Goal: Transaction & Acquisition: Purchase product/service

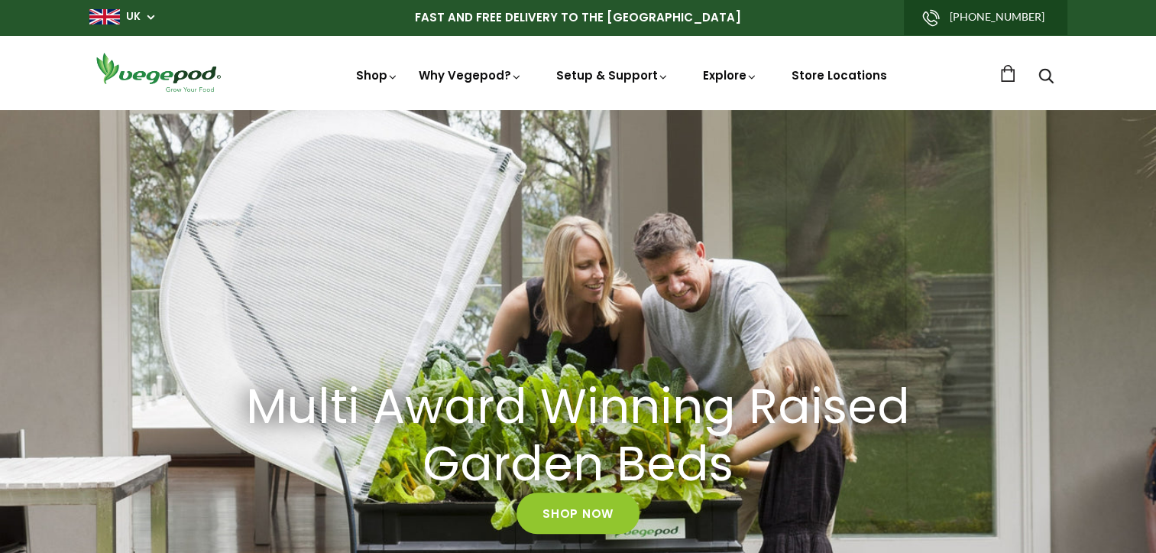
click at [1063, 413] on div "Multi Award Winning Raised Garden Beds Shop Now" at bounding box center [578, 455] width 1156 height 693
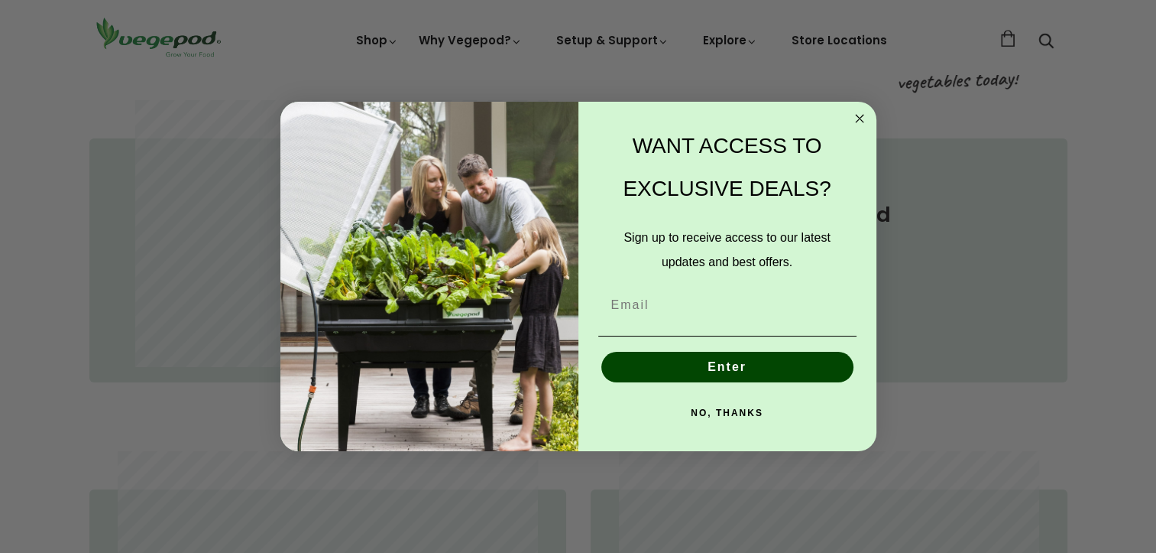
scroll to position [870, 0]
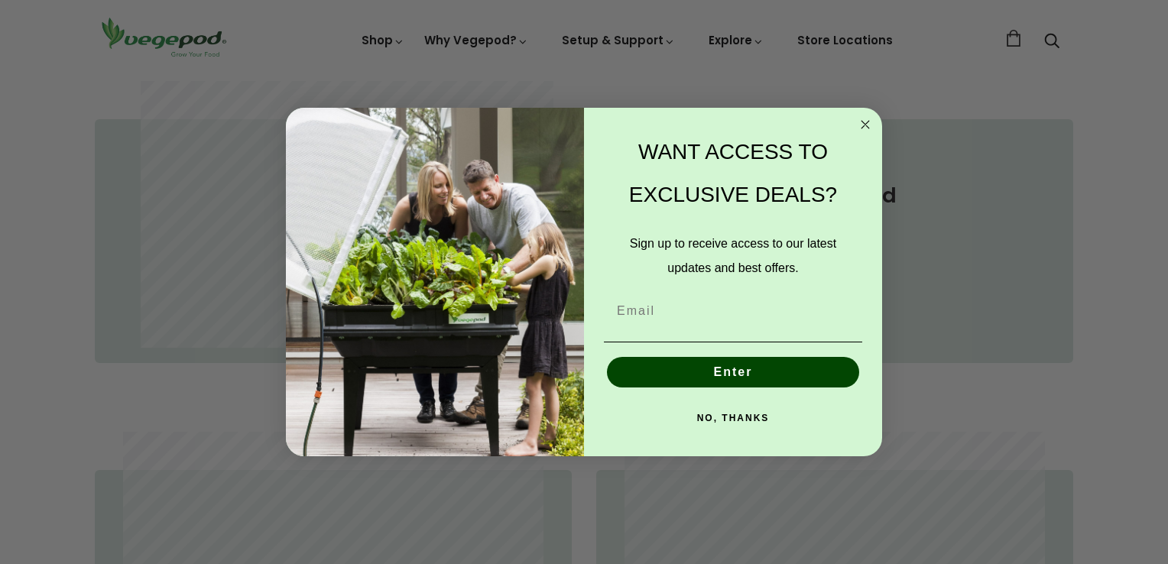
click at [873, 127] on circle "Close dialog" at bounding box center [866, 124] width 18 height 18
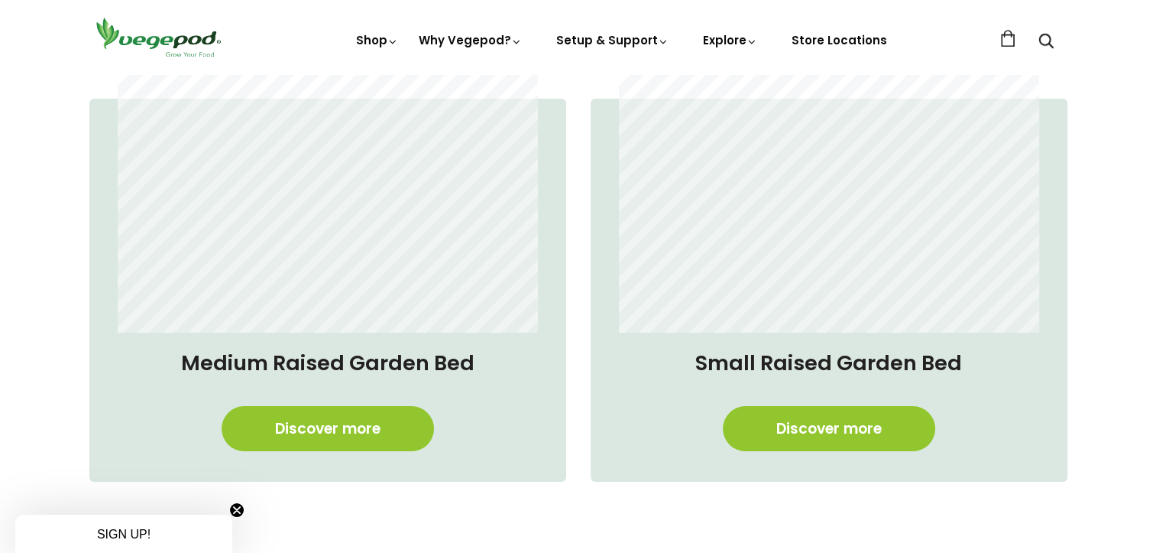
scroll to position [1241, 0]
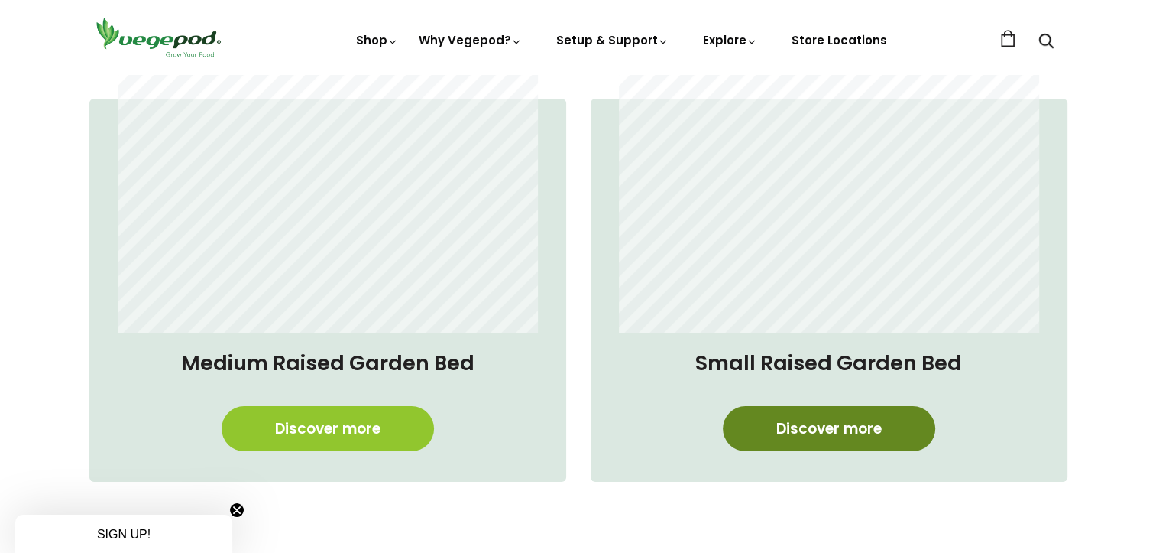
click at [825, 423] on link "Discover more" at bounding box center [829, 428] width 212 height 45
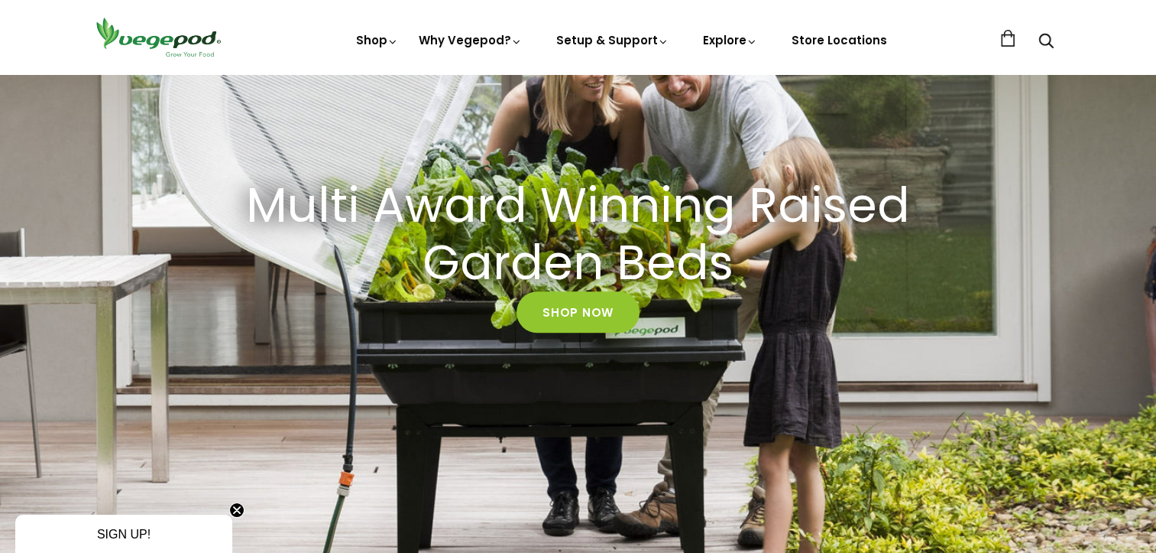
scroll to position [199, 0]
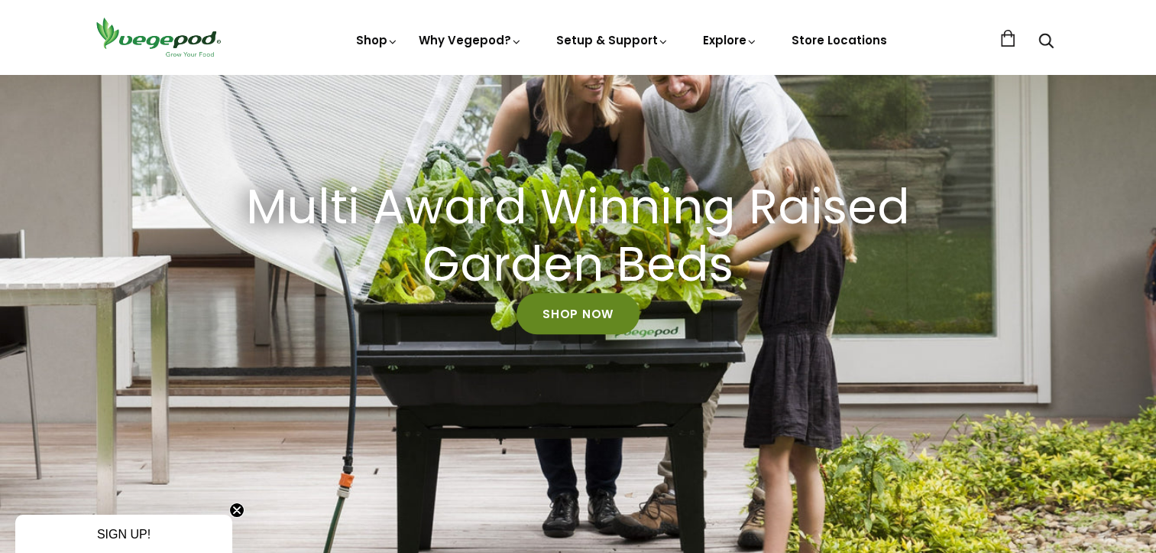
click at [577, 313] on link "Shop Now" at bounding box center [578, 313] width 123 height 41
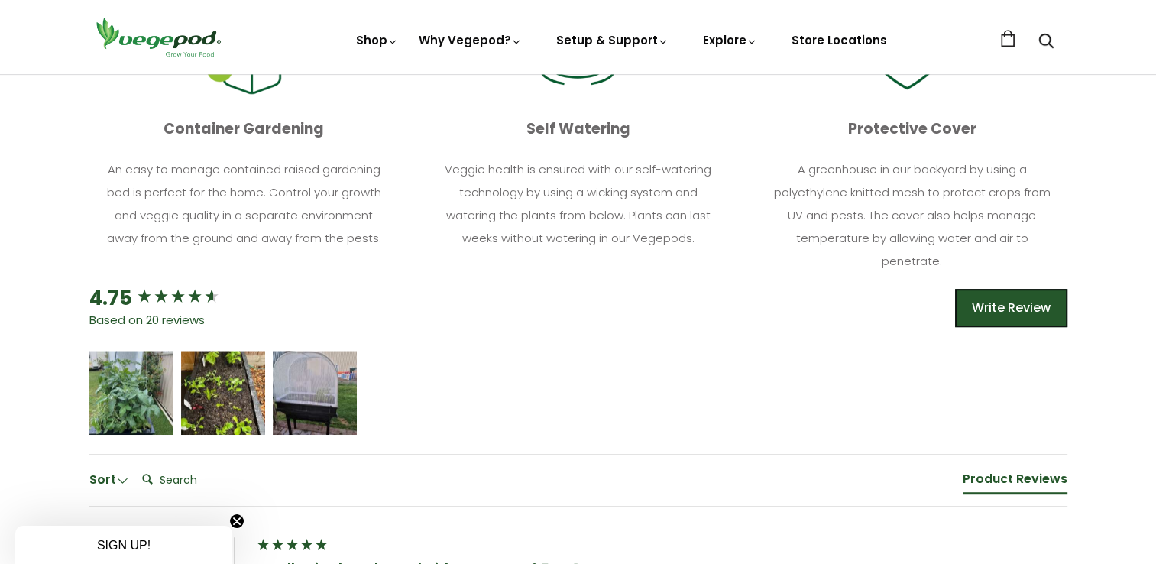
scroll to position [743, 0]
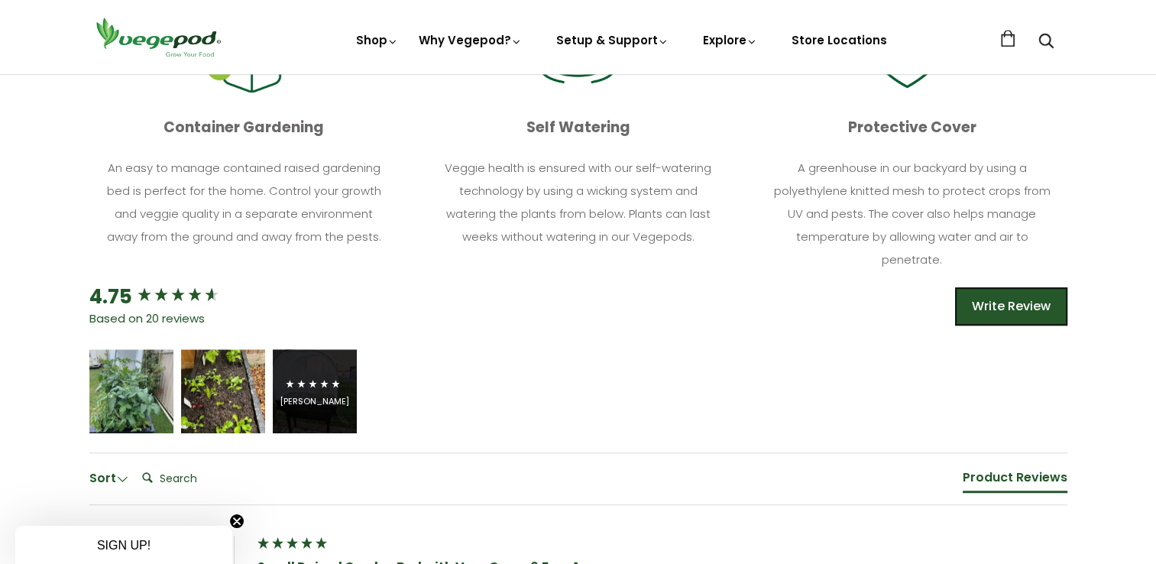
click at [304, 385] on icon "5 star rating" at bounding box center [302, 384] width 10 height 10
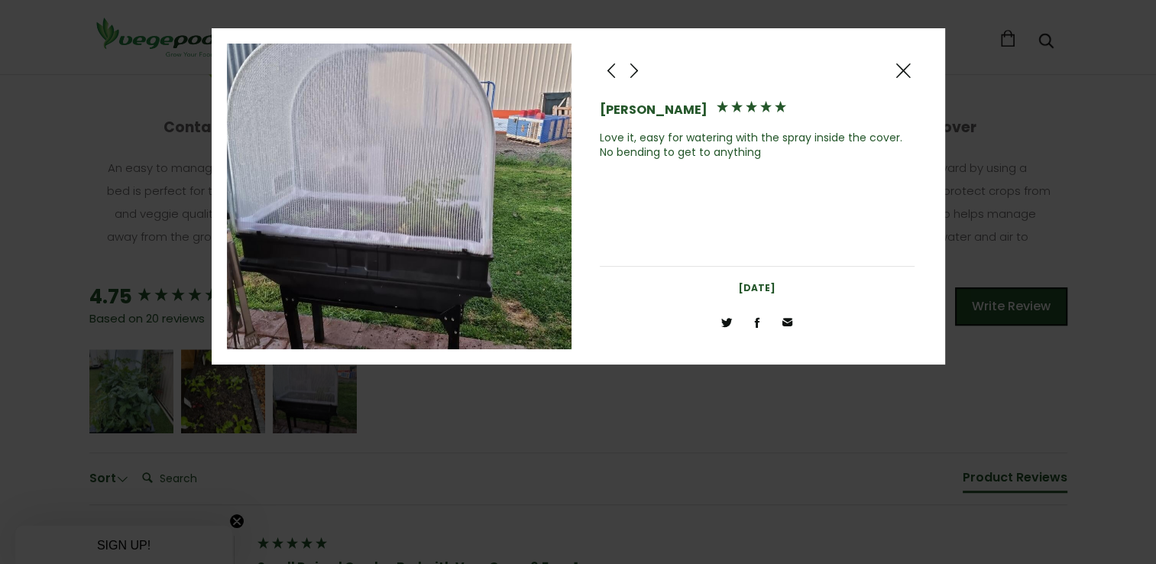
click at [640, 70] on span at bounding box center [634, 70] width 18 height 19
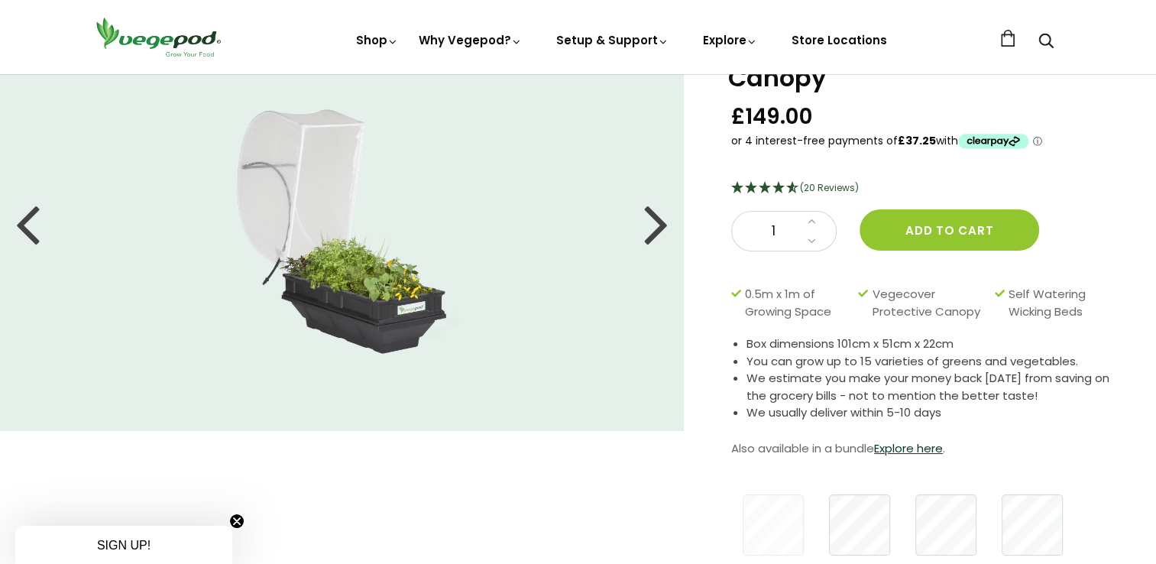
scroll to position [92, 0]
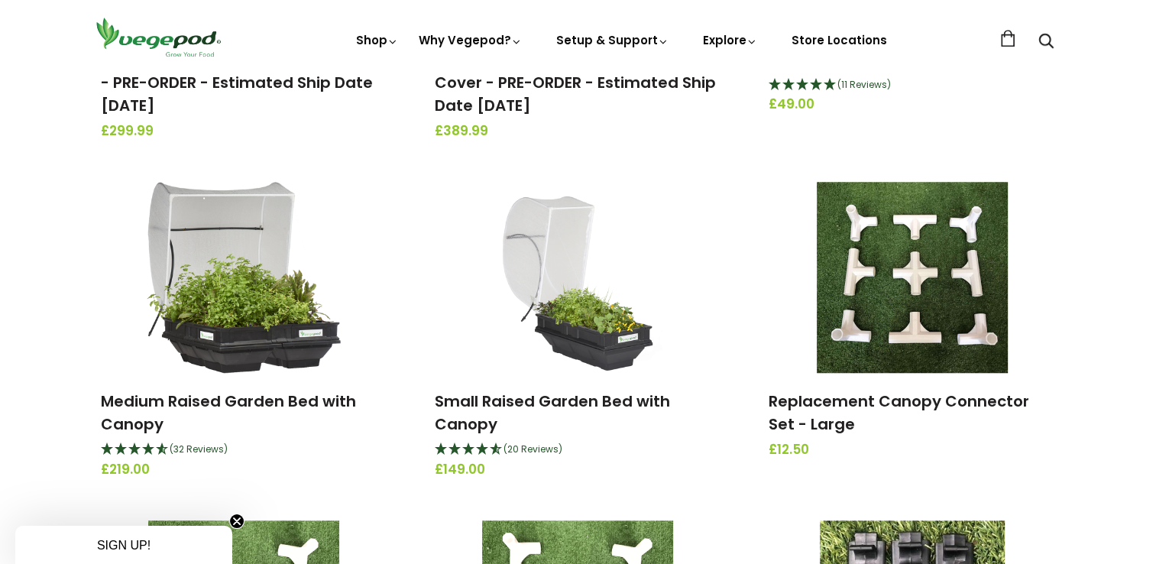
scroll to position [1189, 0]
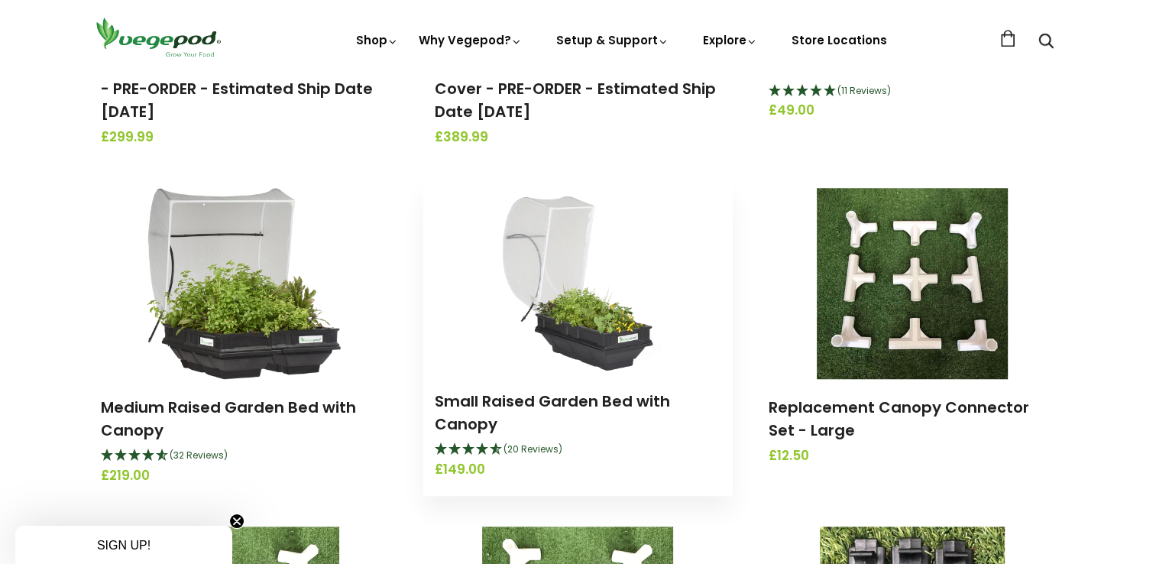
click at [582, 332] on img at bounding box center [578, 277] width 182 height 191
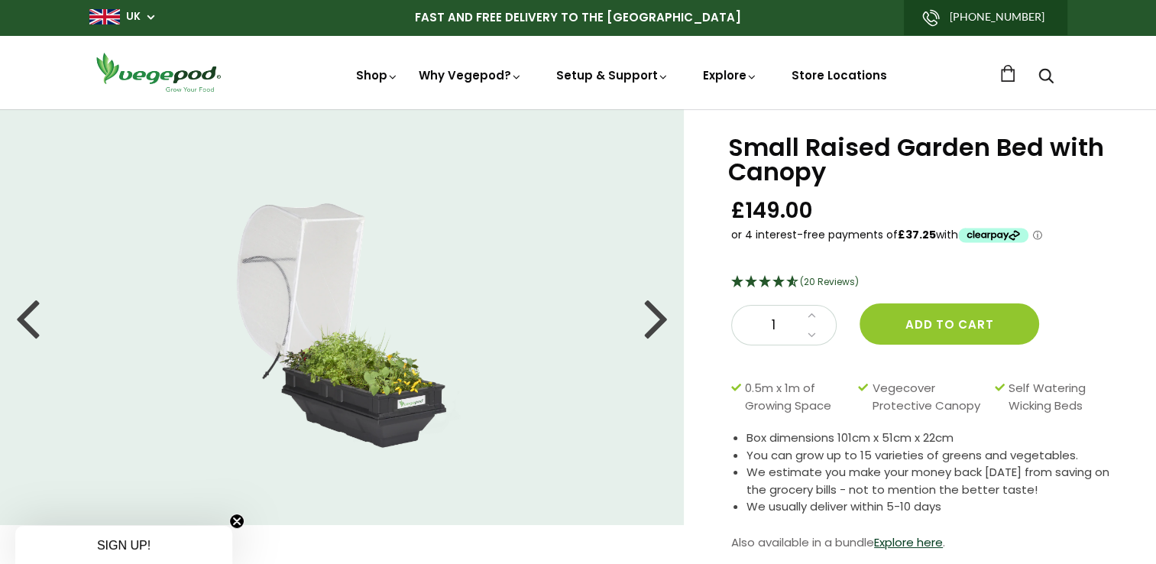
click at [661, 311] on div at bounding box center [656, 317] width 24 height 69
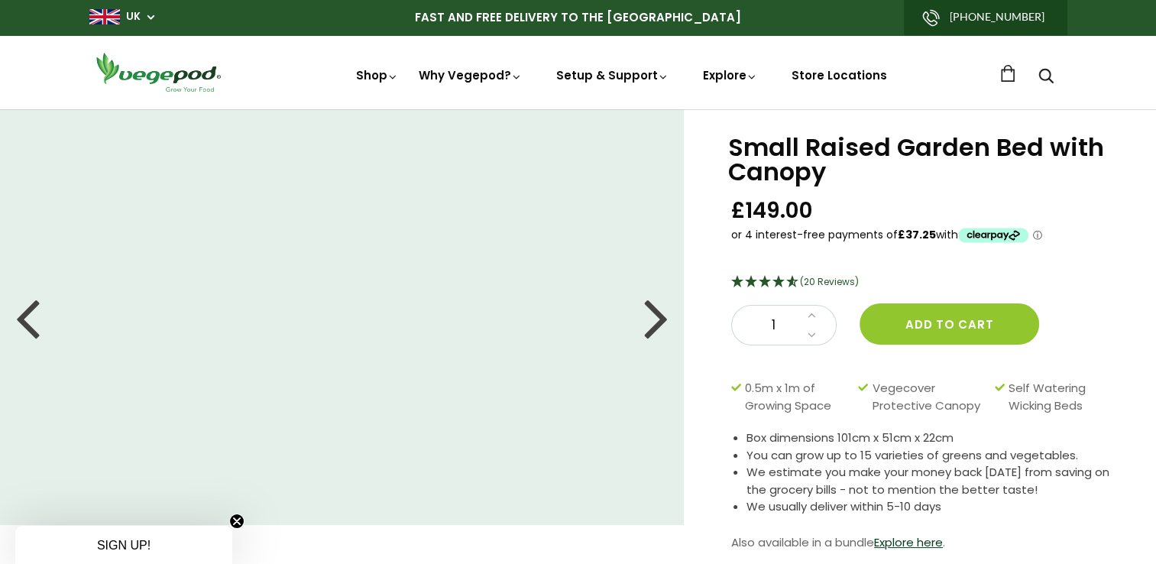
click at [659, 317] on div at bounding box center [656, 317] width 24 height 69
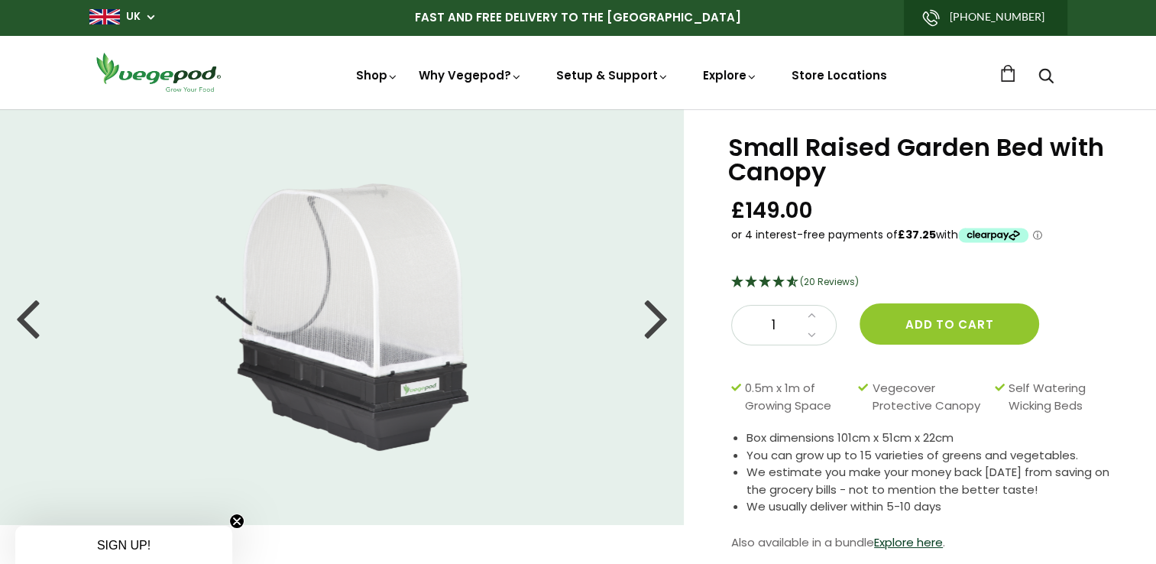
click at [642, 321] on li at bounding box center [342, 316] width 684 height 267
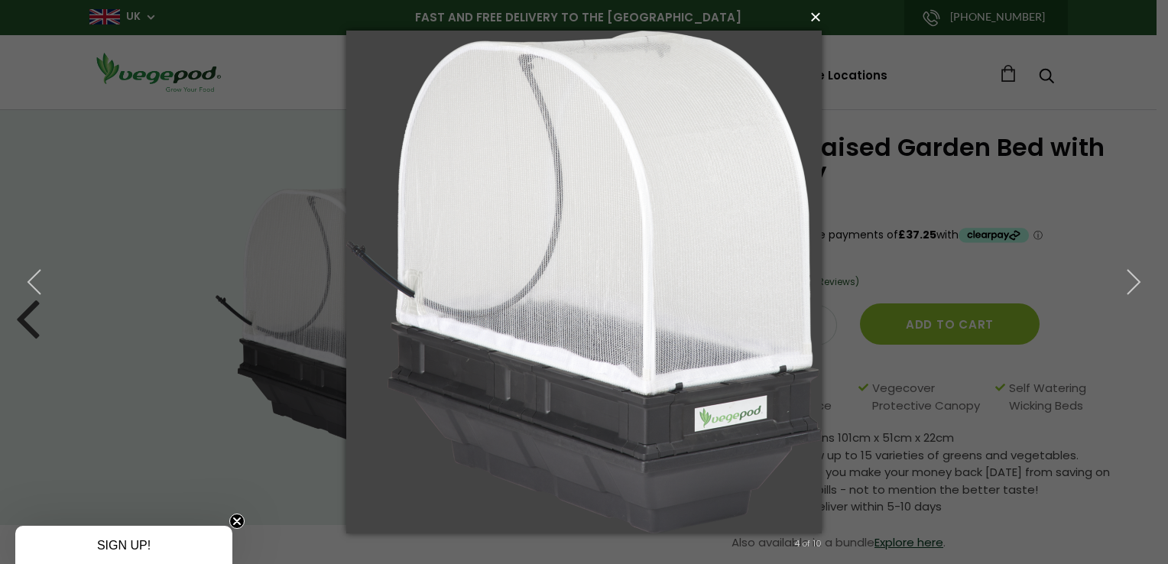
click at [820, 15] on button "×" at bounding box center [588, 17] width 475 height 34
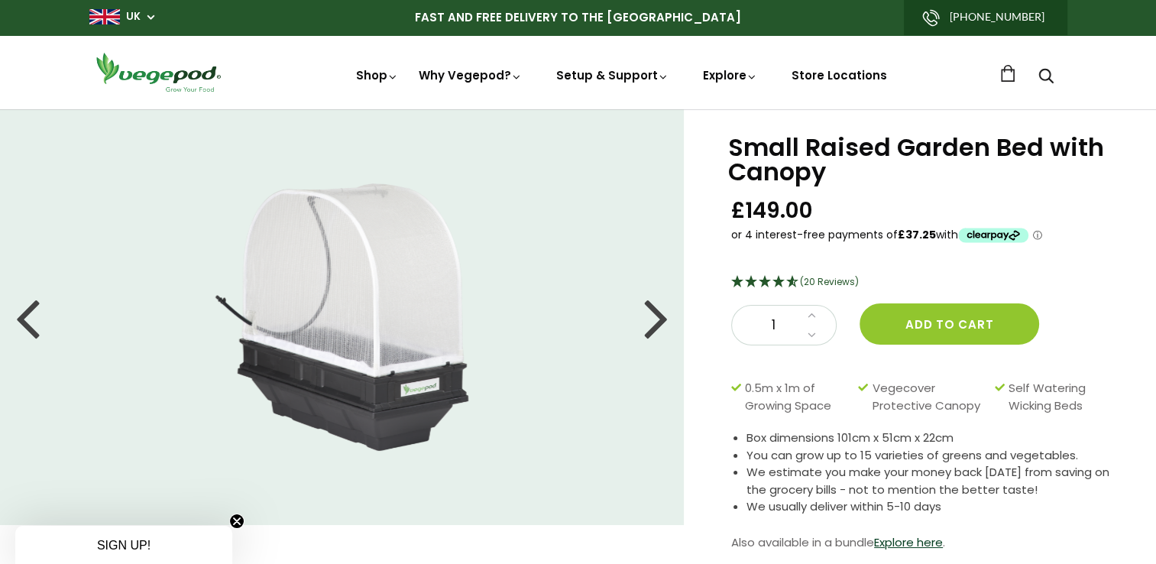
click at [663, 327] on div at bounding box center [656, 317] width 24 height 69
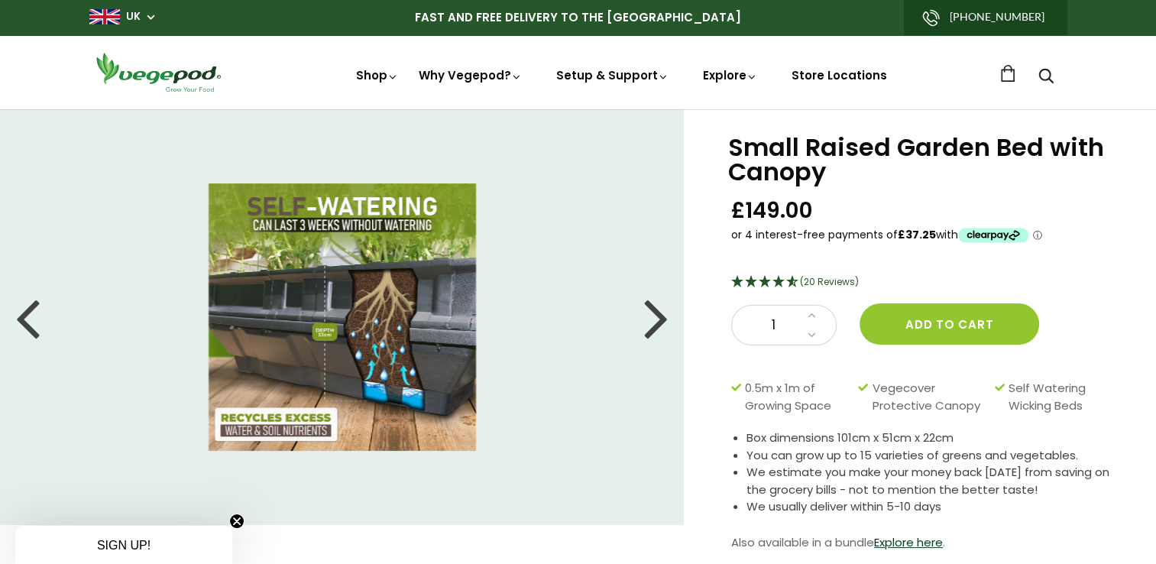
click at [660, 315] on div at bounding box center [656, 317] width 24 height 69
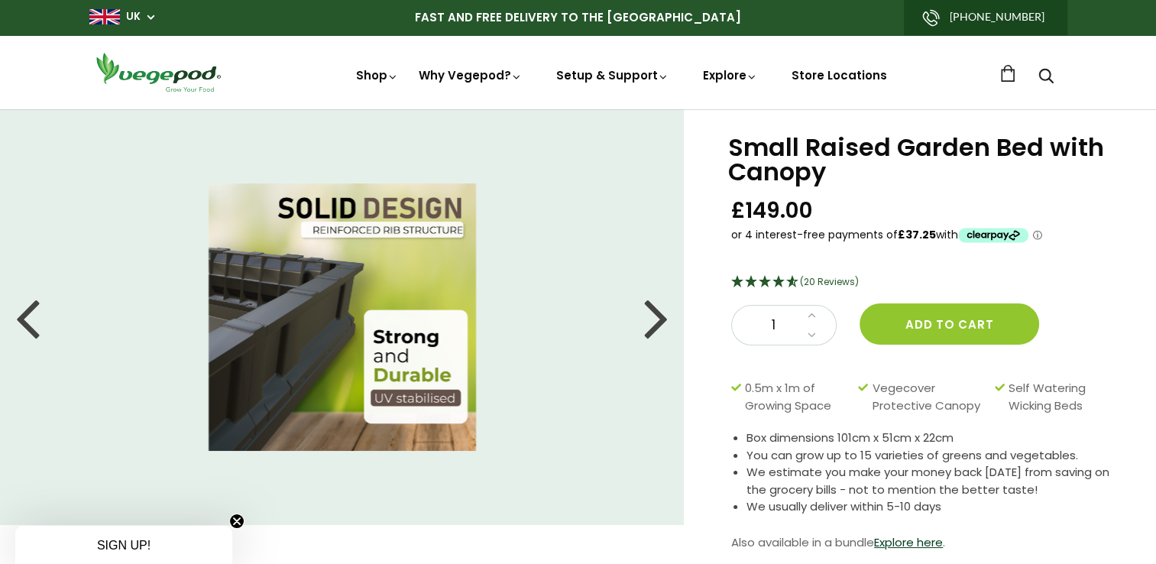
click at [666, 323] on div at bounding box center [656, 317] width 24 height 69
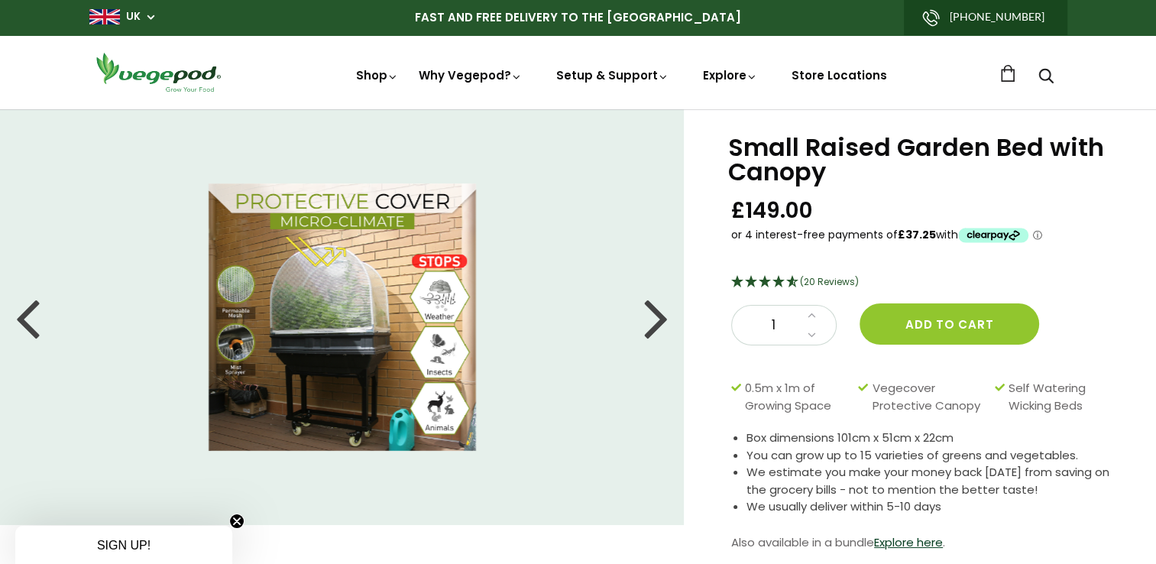
click at [657, 315] on div at bounding box center [656, 317] width 24 height 69
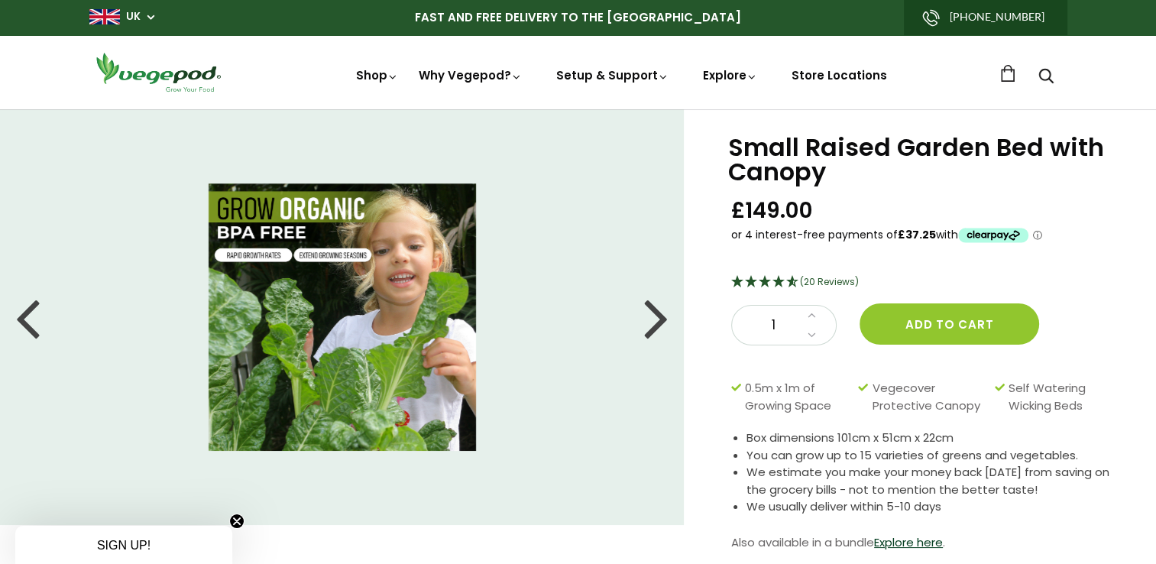
click at [653, 314] on div at bounding box center [656, 317] width 24 height 69
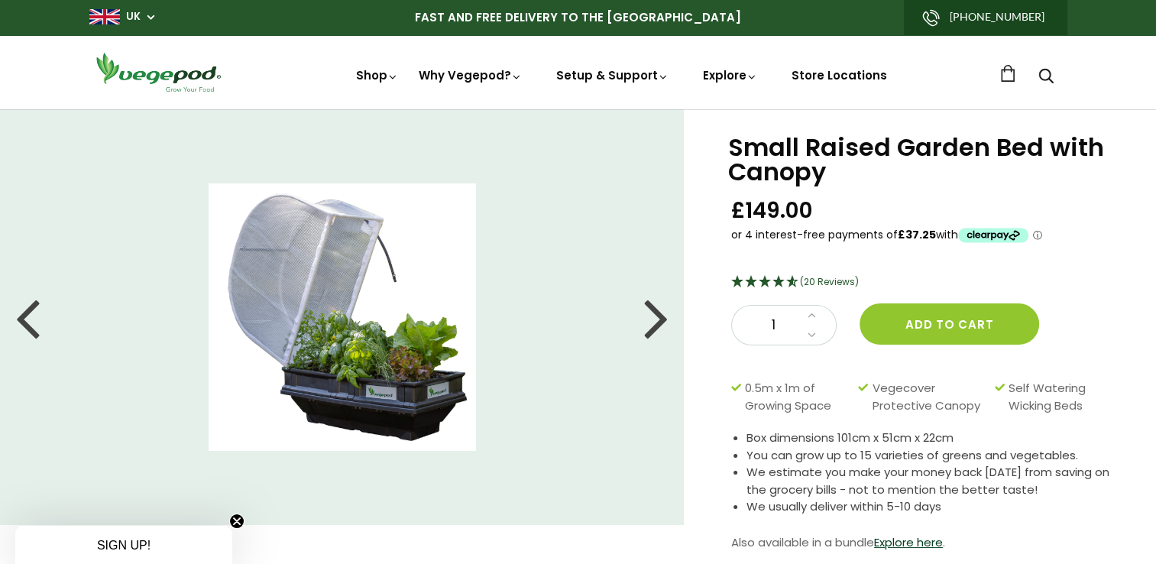
click at [662, 330] on div at bounding box center [656, 317] width 24 height 69
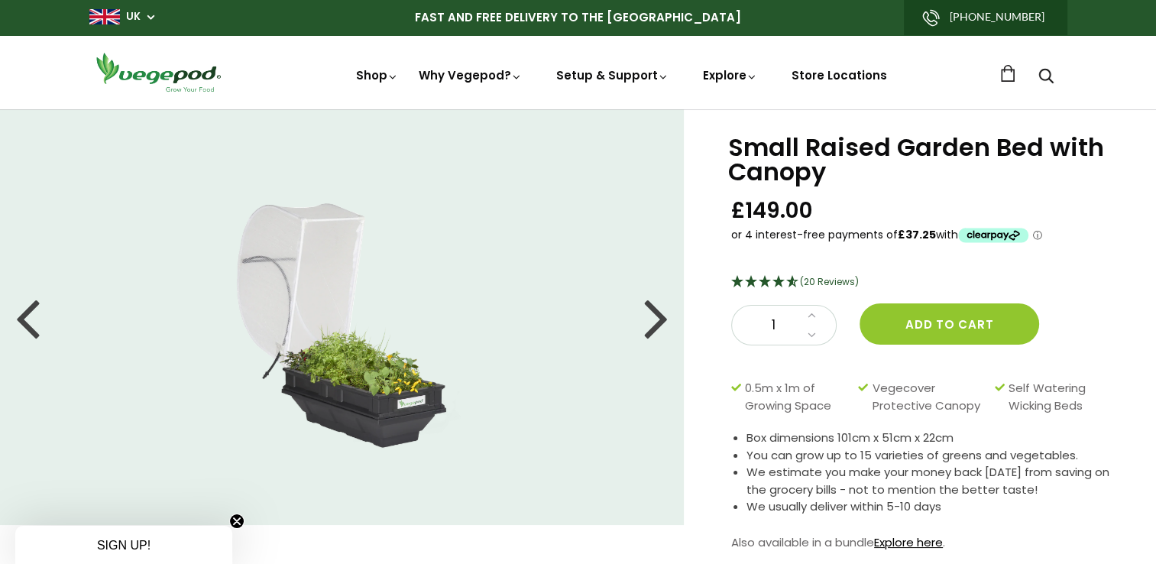
click at [906, 549] on link "Explore here" at bounding box center [908, 542] width 69 height 16
